Goal: Task Accomplishment & Management: Manage account settings

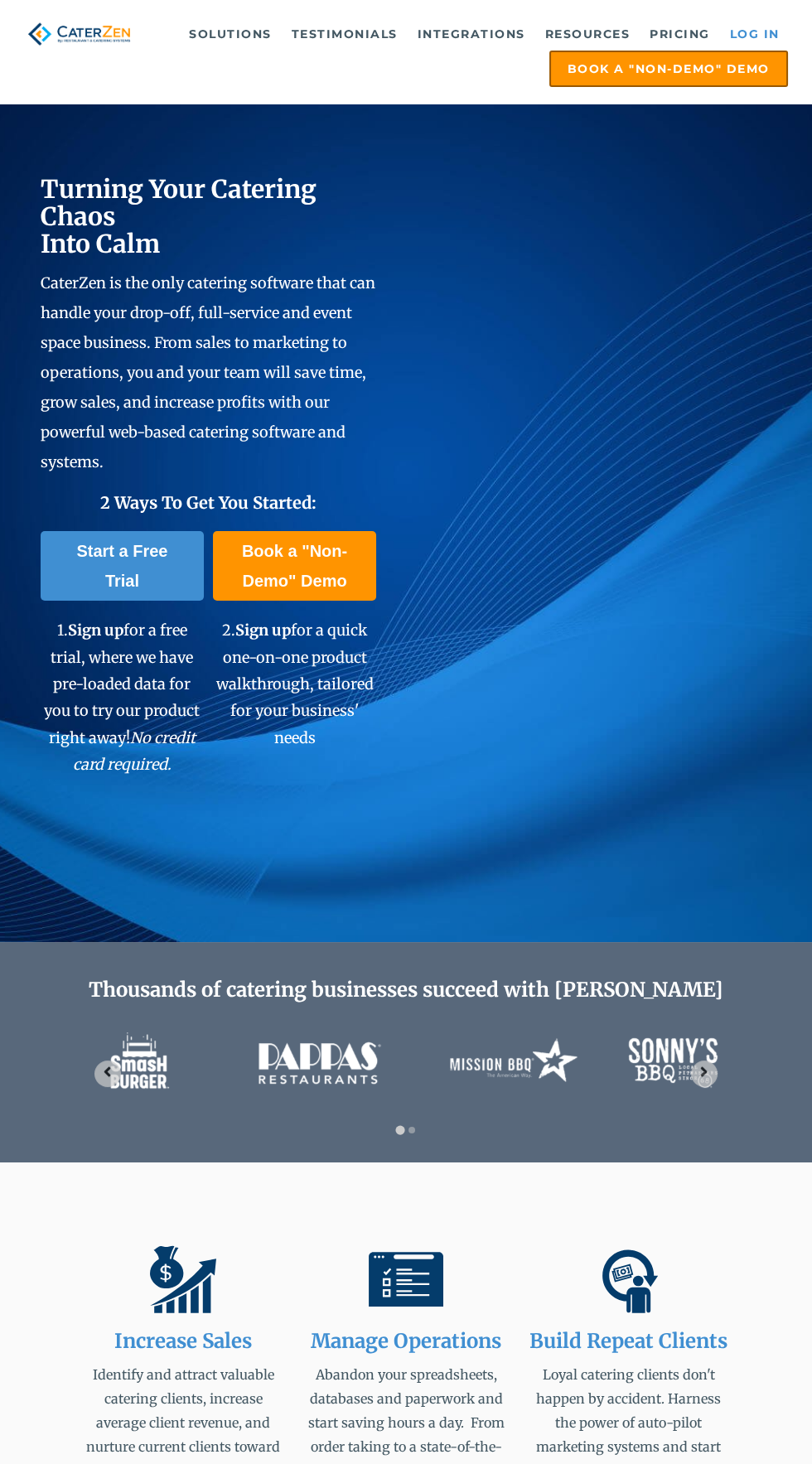
click at [760, 28] on link "Log in" at bounding box center [755, 33] width 66 height 33
click at [749, 33] on link "Log in" at bounding box center [755, 33] width 66 height 33
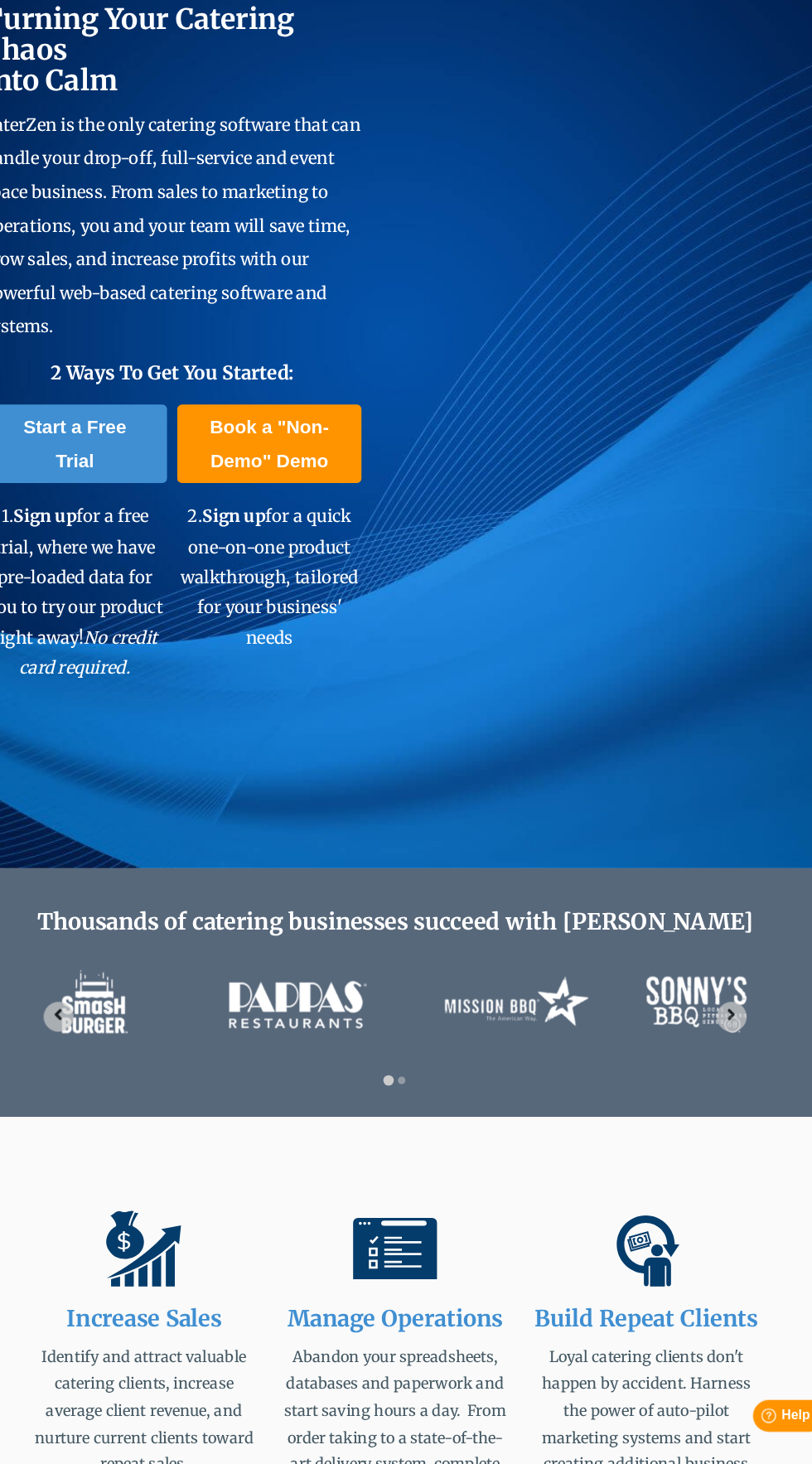
scroll to position [7, 0]
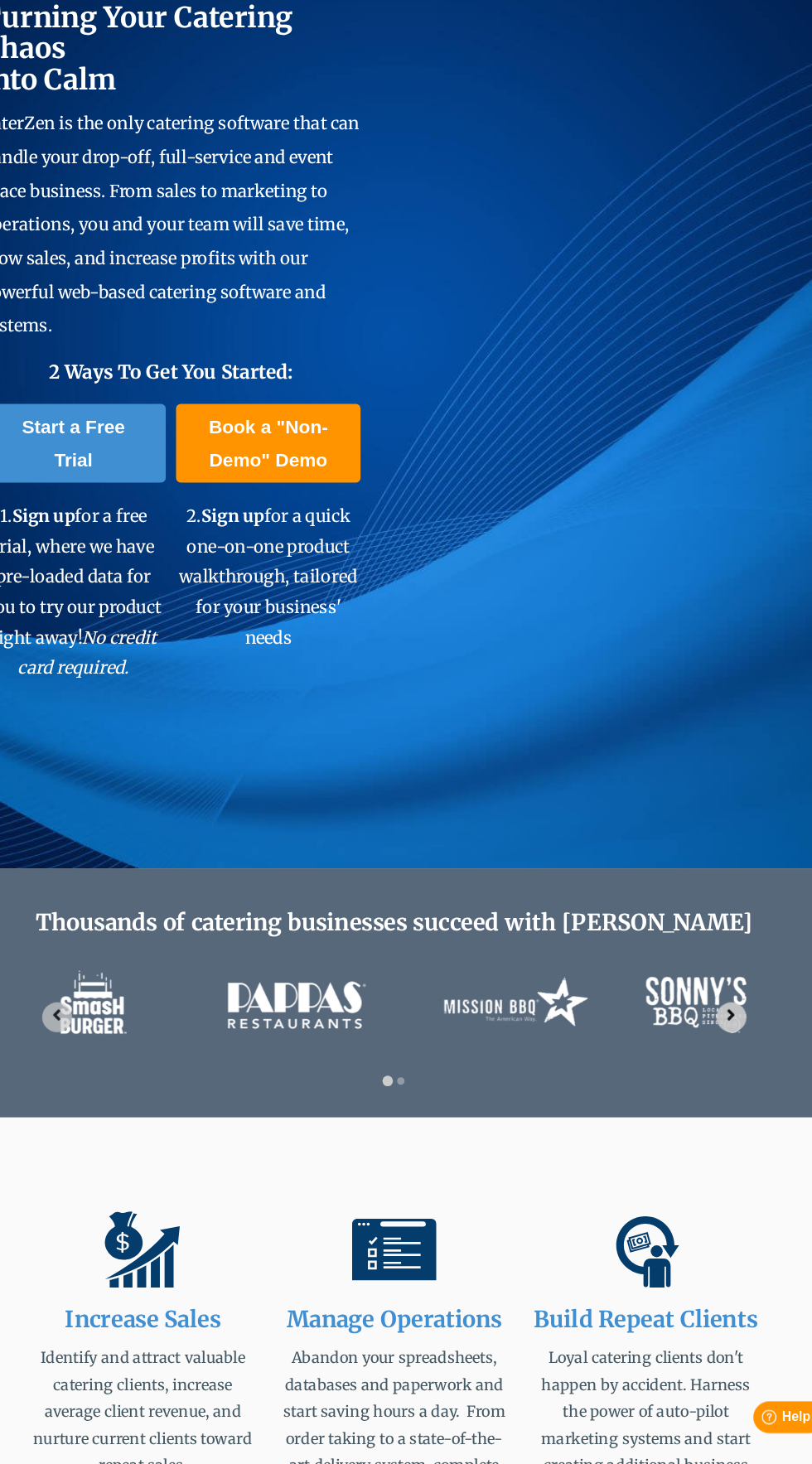
click at [704, 1061] on icon "Next slide" at bounding box center [704, 1064] width 16 height 16
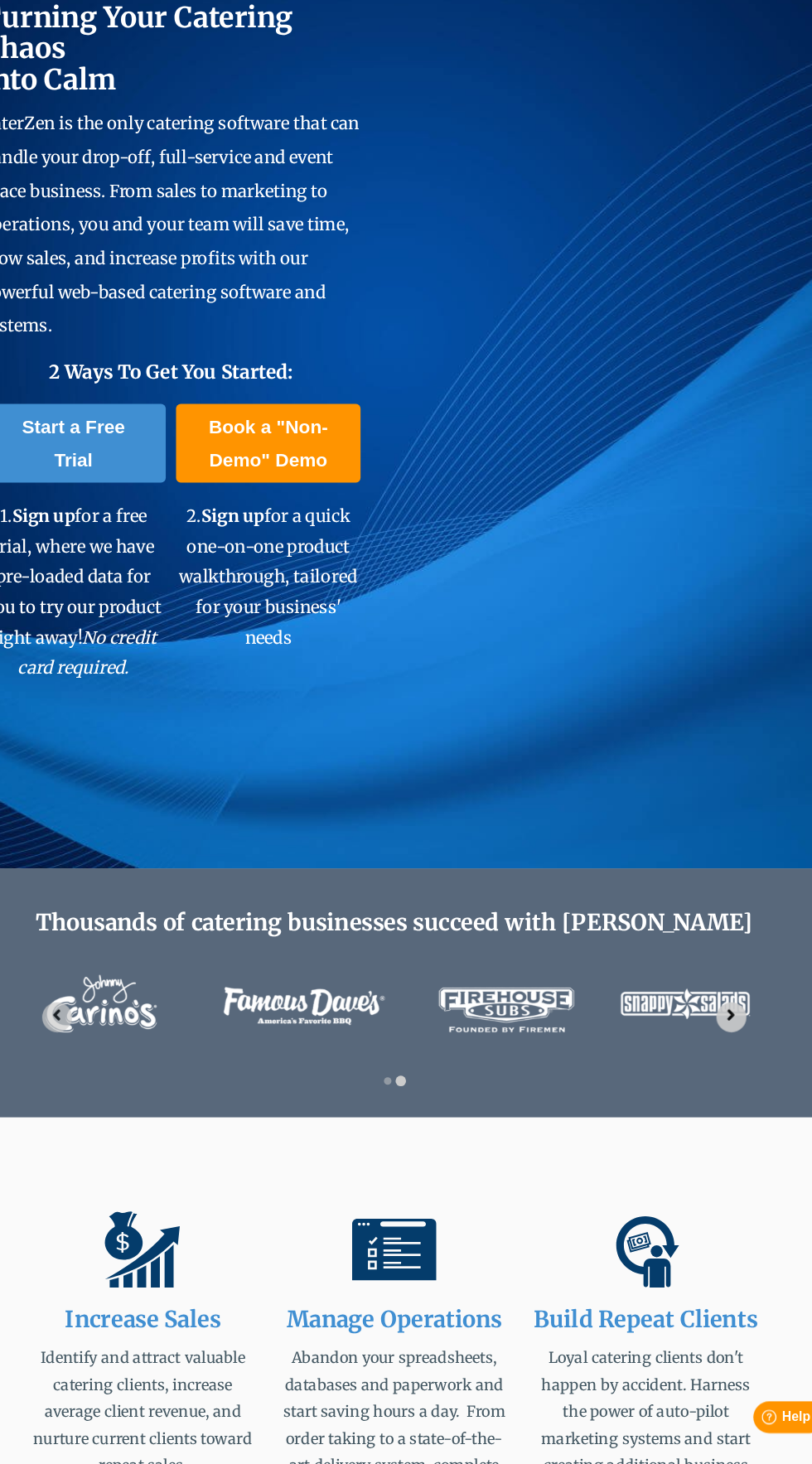
click at [709, 1072] on span "Go to first slide" at bounding box center [704, 1067] width 16 height 27
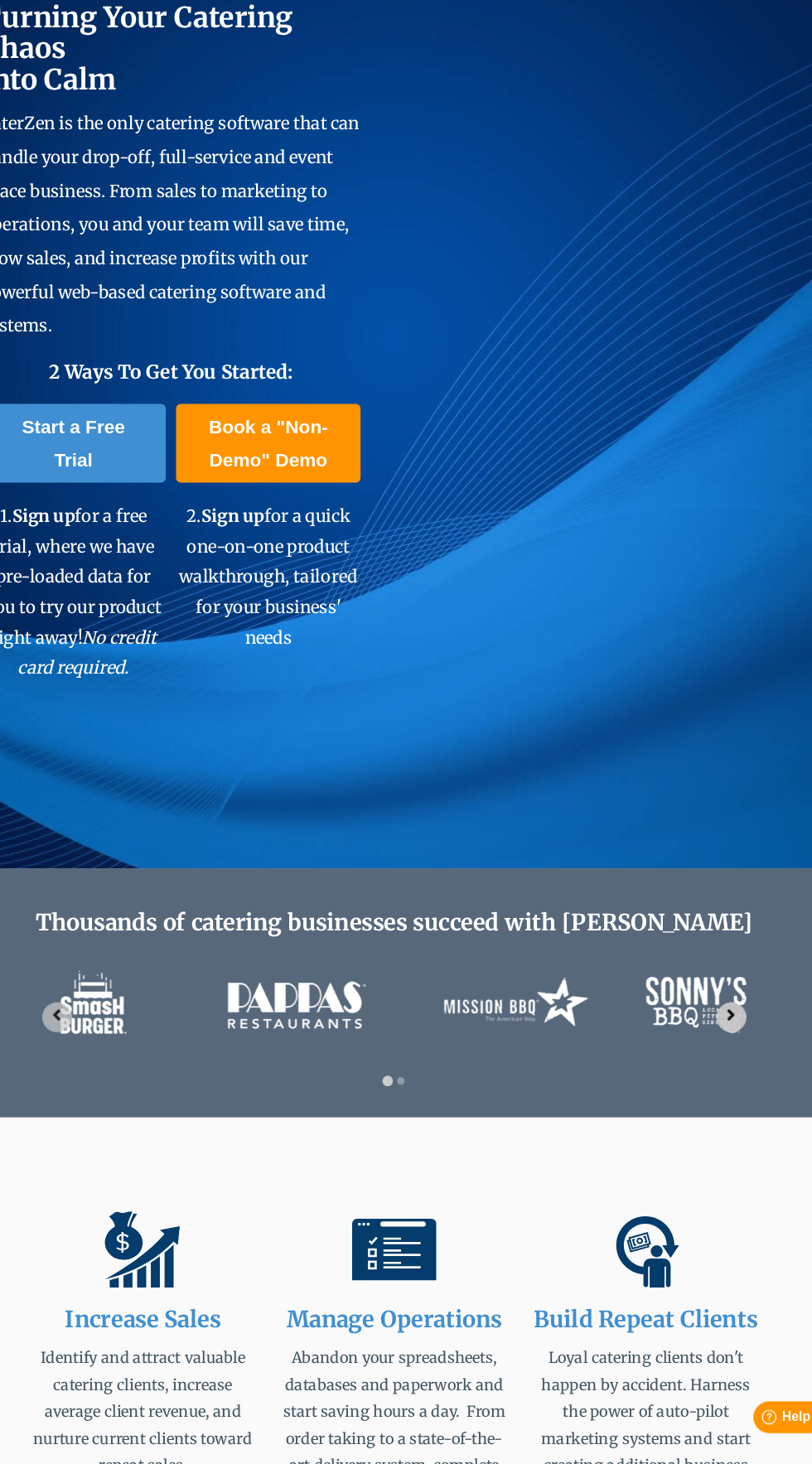
click at [704, 1061] on icon "Next slide" at bounding box center [704, 1064] width 16 height 16
